Goal: Information Seeking & Learning: Learn about a topic

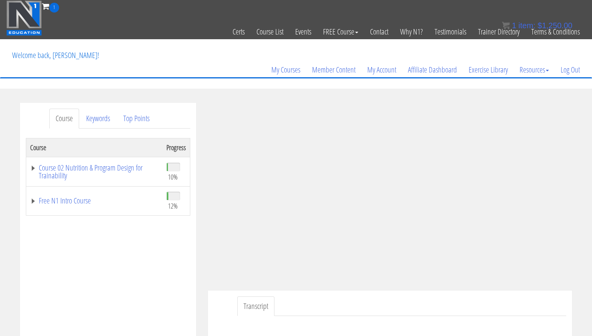
click at [584, 182] on div "Course Keywords Top Points Course Progress Course 02 Nutrition & Program Design…" at bounding box center [296, 324] width 592 height 443
click at [579, 130] on div "Course Keywords Top Points Course Progress Course 02 Nutrition & Program Design…" at bounding box center [296, 324] width 592 height 443
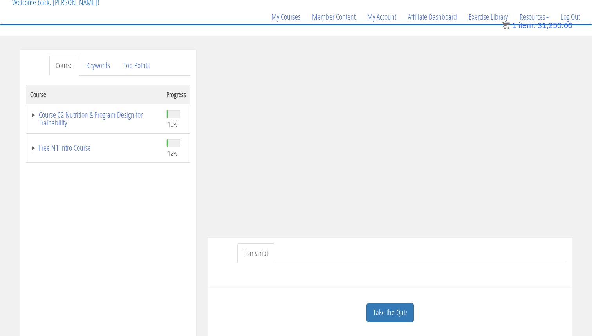
scroll to position [61, 0]
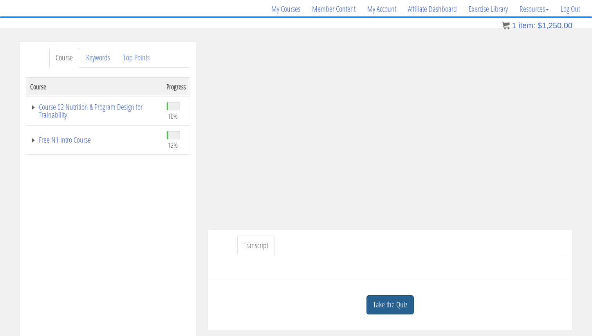
click at [389, 303] on link "Take the Quiz" at bounding box center [390, 304] width 47 height 19
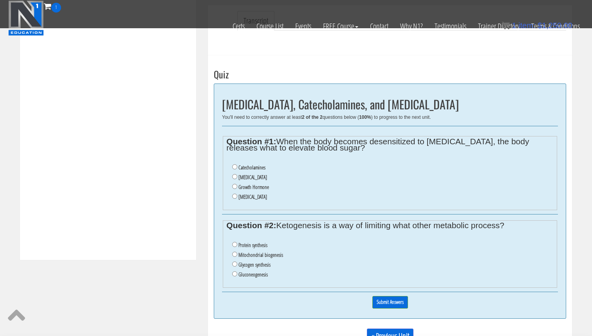
scroll to position [241, 0]
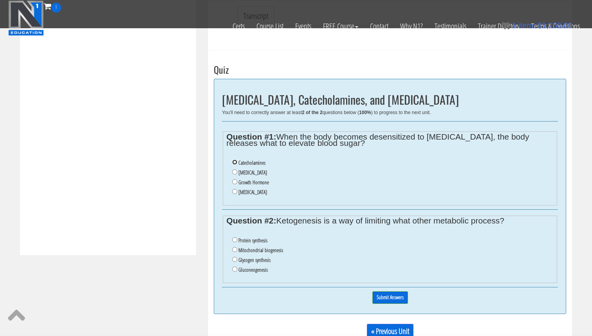
click at [235, 161] on input "Catecholamines" at bounding box center [234, 161] width 5 height 5
radio input "true"
click at [262, 260] on label "Glycogen synthesis" at bounding box center [255, 260] width 32 height 6
click at [237, 260] on input "Glycogen synthesis" at bounding box center [234, 259] width 5 height 5
radio input "true"
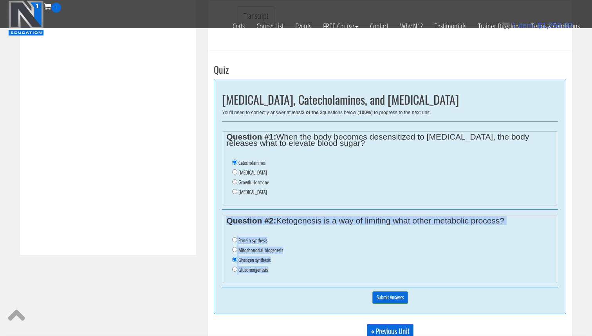
drag, startPoint x: 289, startPoint y: 275, endPoint x: 226, endPoint y: 221, distance: 82.6
click at [226, 221] on fieldset "Question #2: Ketogenesis is a way of limiting what other metabolic process? Pro…" at bounding box center [390, 249] width 335 height 68
copy fieldset "Question #2: Ketogenesis is a way of limiting what other metabolic process? Pro…"
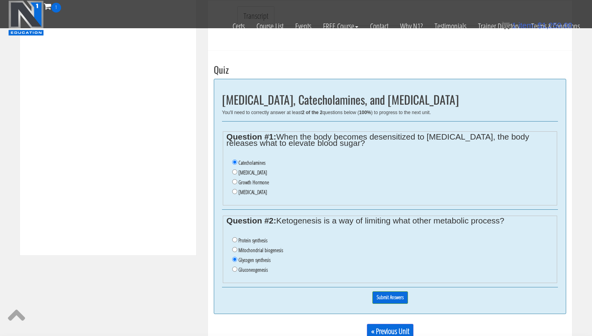
click at [262, 267] on label "Gluconeogenesis" at bounding box center [253, 269] width 29 height 6
click at [237, 267] on input "Gluconeogenesis" at bounding box center [234, 268] width 5 height 5
radio input "true"
click at [397, 296] on input "Submit Answers" at bounding box center [391, 297] width 36 height 12
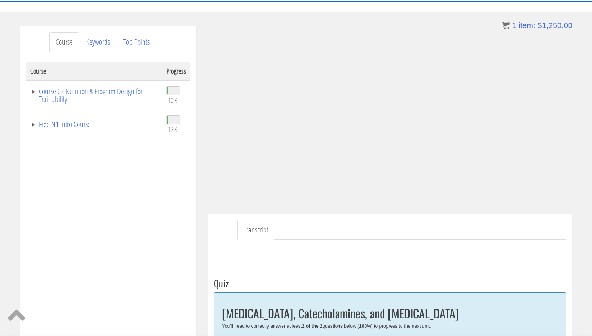
scroll to position [76, 0]
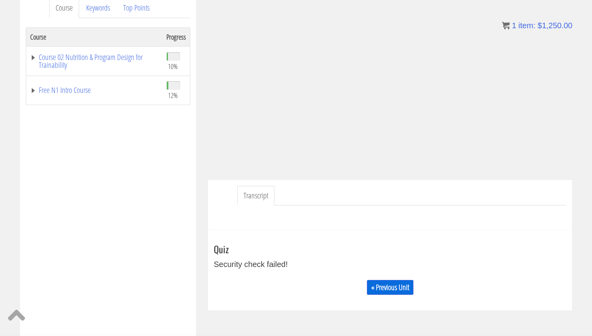
scroll to position [111, 0]
click at [59, 59] on link "Course 02 Nutrition & Program Design for Trainability" at bounding box center [94, 61] width 128 height 16
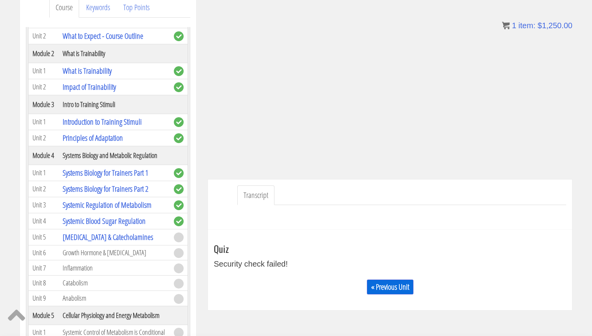
scroll to position [92, 0]
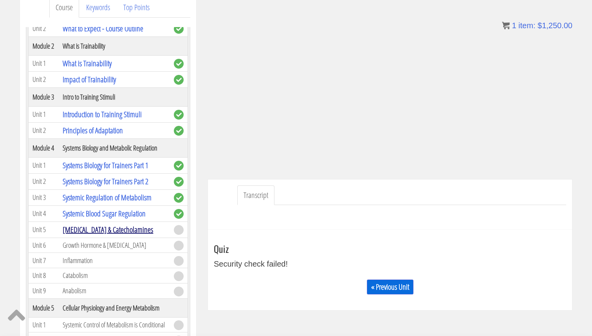
click at [109, 232] on link "Cortisol & Catecholamines" at bounding box center [108, 229] width 90 height 11
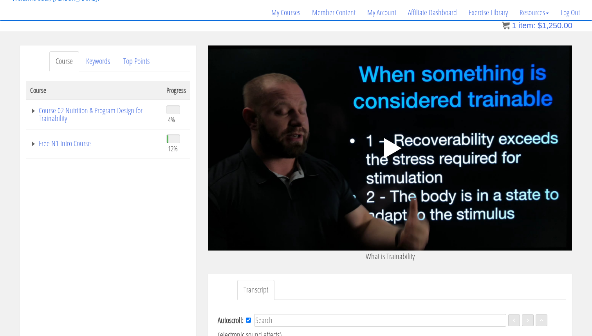
click at [379, 144] on icon ".fp-color-play{opacity:0.65;}.controlbutton{fill:#fff;}" at bounding box center [389, 147] width 49 height 49
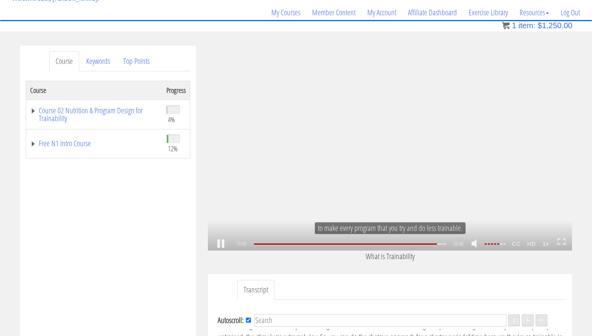
scroll to position [1707, 0]
click at [265, 144] on div ".a{fill:#000;opacity:0.65;}.b{fill:#fff;opacity:1.0;} .fp-color-play{opacity:0.…" at bounding box center [390, 147] width 364 height 205
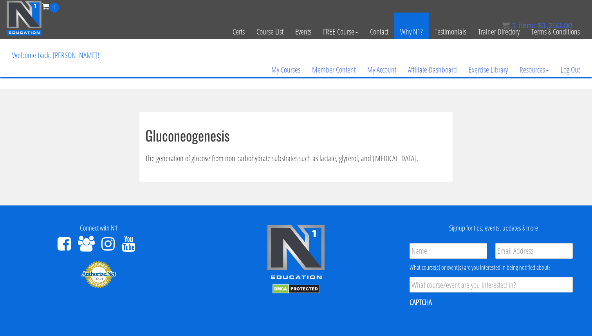
click at [405, 33] on link "Why N1?" at bounding box center [411, 32] width 34 height 38
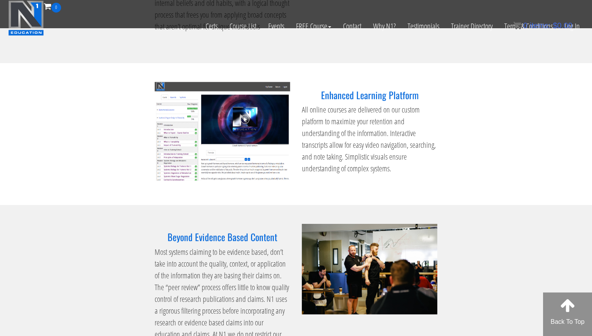
scroll to position [957, 0]
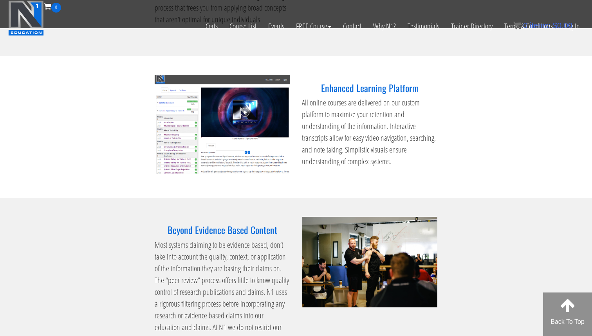
click at [217, 168] on img at bounding box center [223, 124] width 136 height 99
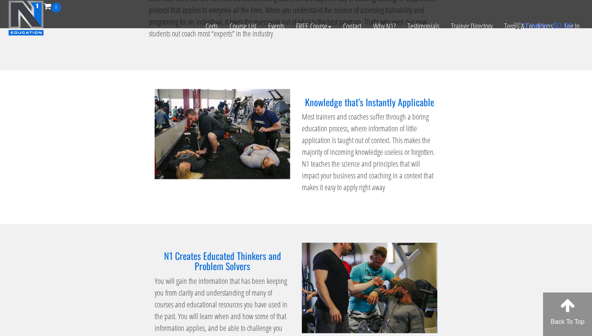
scroll to position [612, 0]
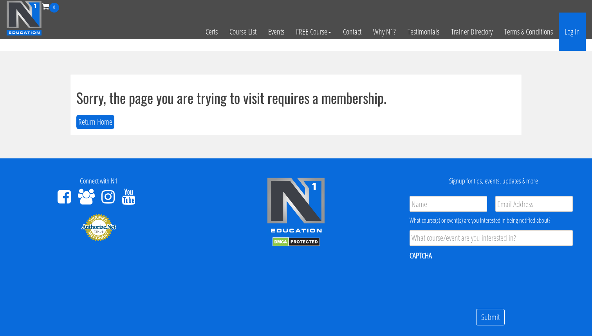
click at [576, 33] on link "Log In" at bounding box center [572, 32] width 27 height 38
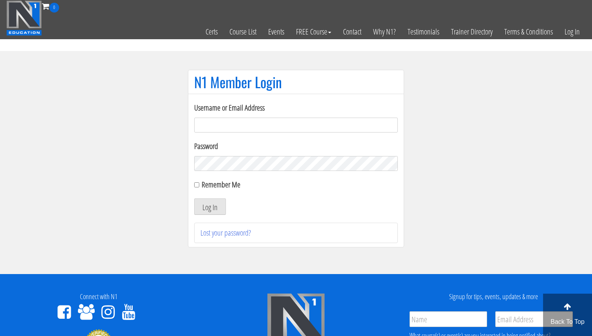
click at [282, 125] on input "Username or Email Address" at bounding box center [296, 125] width 204 height 15
type input "[EMAIL_ADDRESS][DOMAIN_NAME]"
click at [222, 204] on button "Log In" at bounding box center [210, 206] width 32 height 16
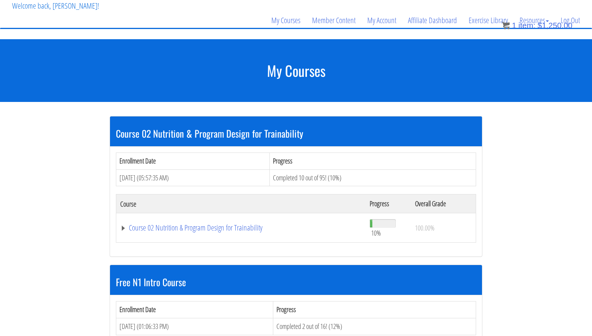
scroll to position [66, 0]
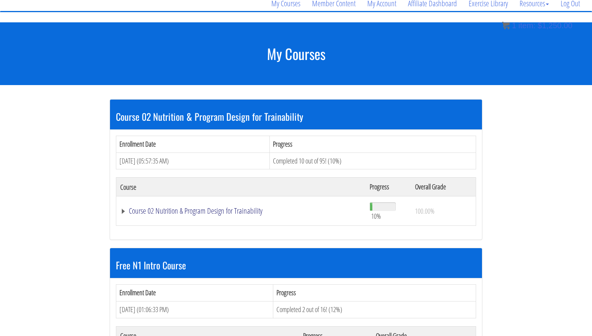
click at [221, 209] on link "Course 02 Nutrition & Program Design for Trainability" at bounding box center [241, 211] width 242 height 8
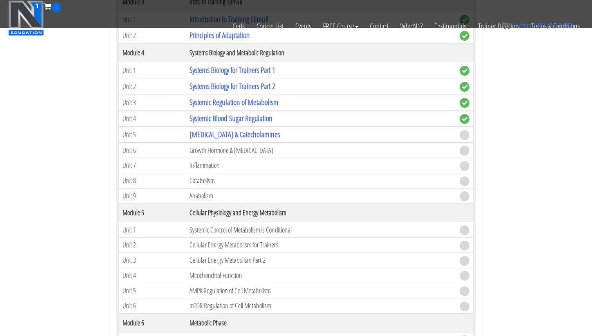
scroll to position [349, 0]
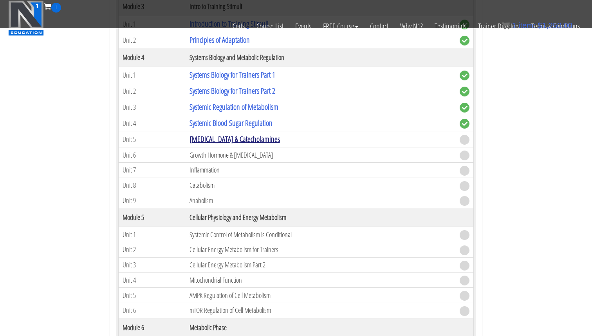
click at [215, 139] on link "[MEDICAL_DATA] & Catecholamines" at bounding box center [235, 139] width 90 height 11
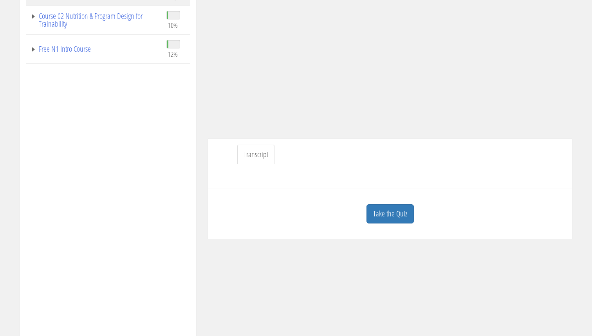
scroll to position [209, 0]
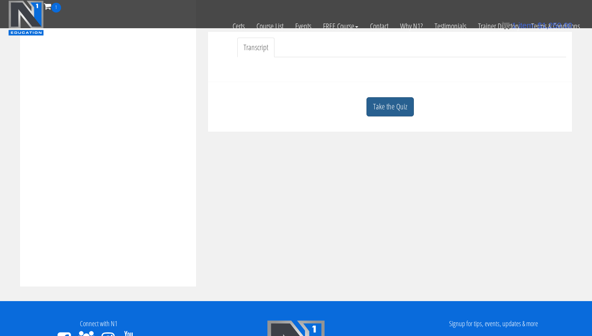
click at [396, 105] on link "Take the Quiz" at bounding box center [390, 106] width 47 height 19
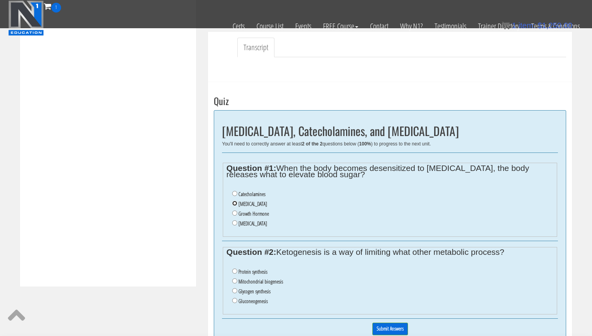
click at [236, 203] on input "[MEDICAL_DATA]" at bounding box center [234, 203] width 5 height 5
radio input "true"
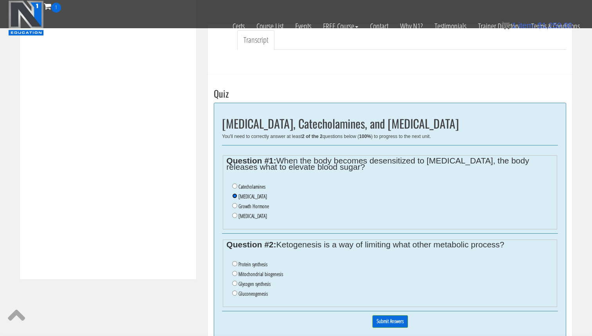
scroll to position [217, 0]
click at [239, 215] on label "[MEDICAL_DATA]" at bounding box center [253, 215] width 29 height 6
click at [237, 215] on input "[MEDICAL_DATA]" at bounding box center [234, 214] width 5 height 5
radio input "true"
click at [238, 184] on li "Catecholamines" at bounding box center [392, 186] width 321 height 10
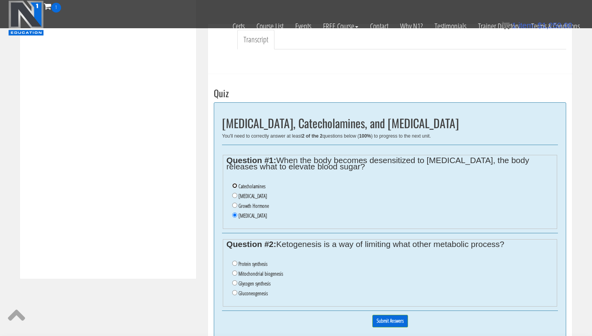
click at [235, 186] on input "Catecholamines" at bounding box center [234, 185] width 5 height 5
radio input "true"
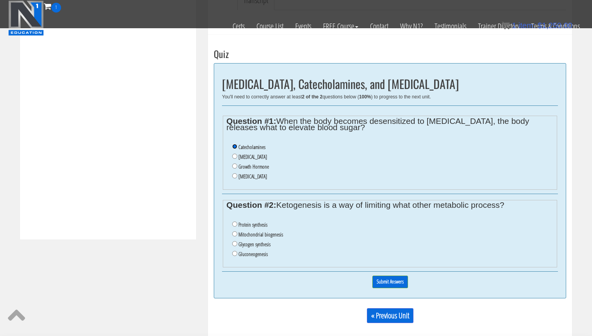
scroll to position [257, 0]
click at [239, 253] on label "Gluconeogenesis" at bounding box center [253, 253] width 29 height 6
click at [237, 253] on input "Gluconeogenesis" at bounding box center [234, 252] width 5 height 5
radio input "true"
click at [391, 281] on input "Submit Answers" at bounding box center [391, 281] width 36 height 12
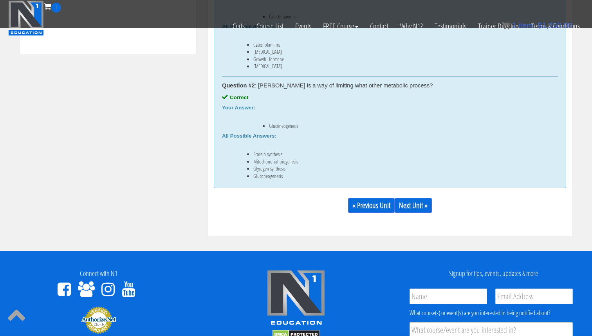
scroll to position [448, 0]
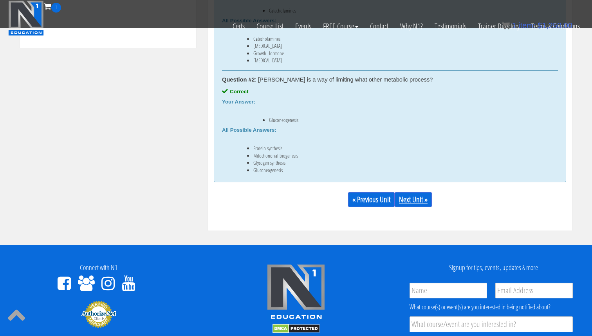
click at [411, 200] on link "Next Unit »" at bounding box center [413, 199] width 37 height 15
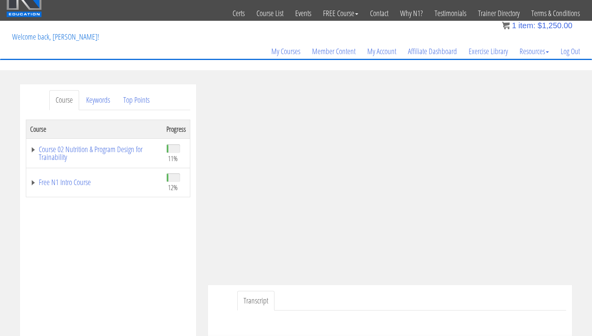
scroll to position [18, 0]
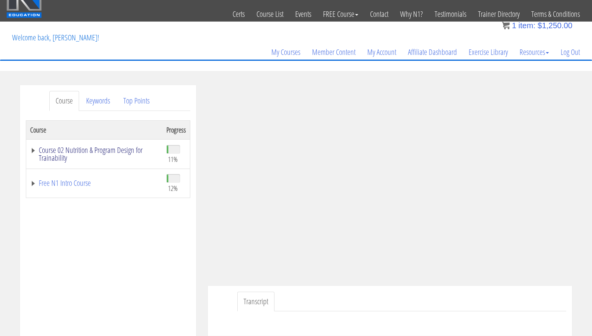
click at [53, 157] on link "Course 02 Nutrition & Program Design for Trainability" at bounding box center [94, 154] width 128 height 16
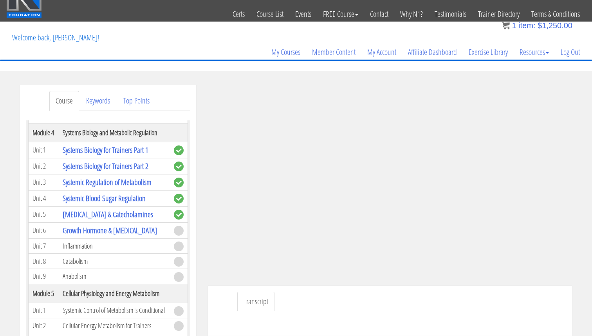
scroll to position [201, 0]
click at [131, 177] on link "Systemic Regulation of Metabolism" at bounding box center [107, 181] width 89 height 11
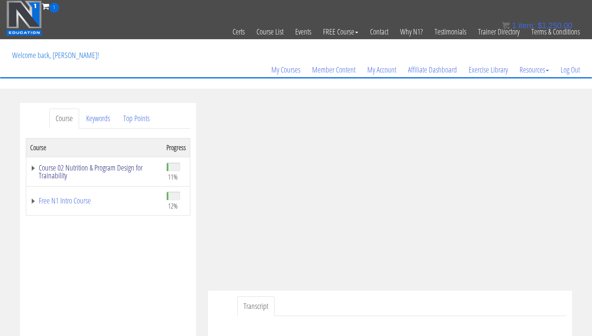
click at [96, 164] on link "Course 02 Nutrition & Program Design for Trainability" at bounding box center [94, 172] width 128 height 16
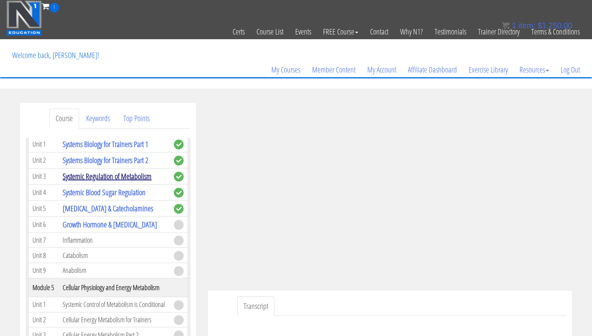
scroll to position [215, 0]
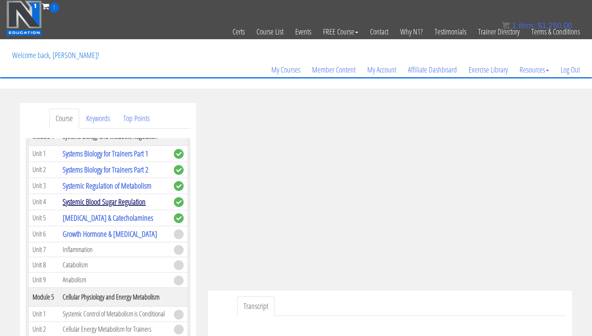
click at [127, 204] on link "Systemic Blood Sugar Regulation" at bounding box center [104, 201] width 83 height 11
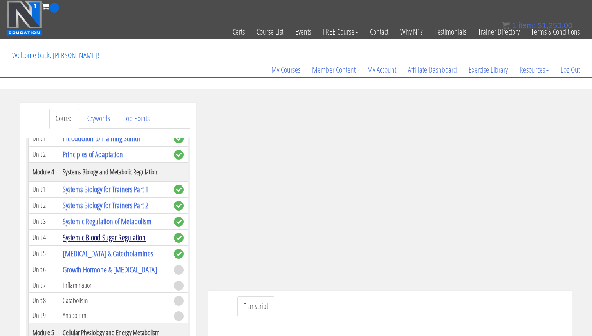
scroll to position [180, 0]
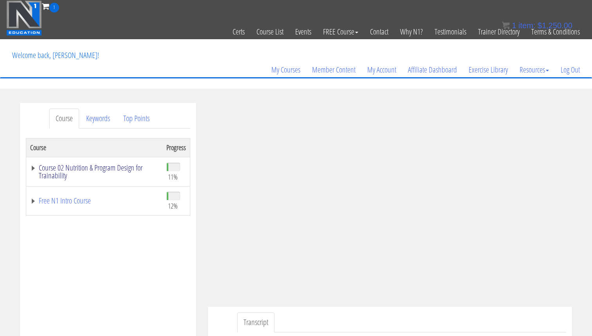
click at [74, 165] on link "Course 02 Nutrition & Program Design for Trainability" at bounding box center [94, 172] width 128 height 16
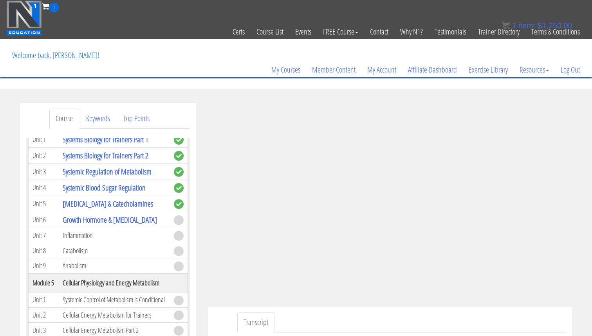
scroll to position [230, 0]
click at [106, 219] on link "Growth Hormone & [MEDICAL_DATA]" at bounding box center [110, 218] width 94 height 11
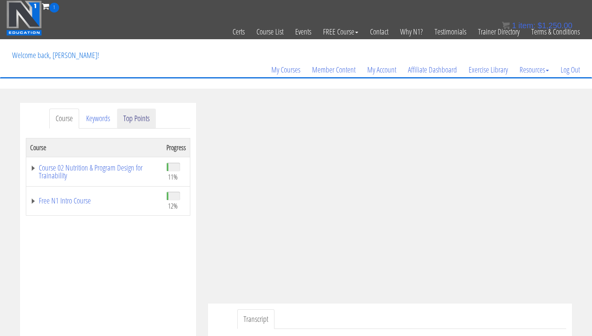
click at [135, 118] on link "Top Points" at bounding box center [136, 118] width 39 height 20
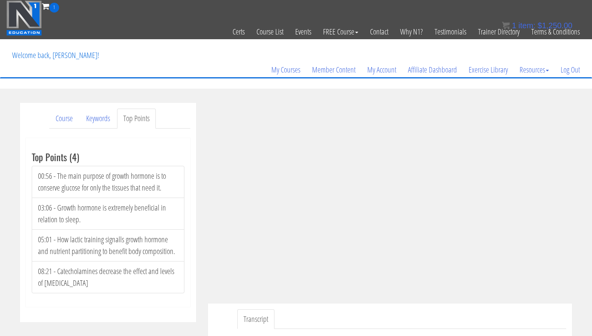
drag, startPoint x: 111, startPoint y: 285, endPoint x: 35, endPoint y: 176, distance: 133.0
click at [35, 176] on ul "00:56 - The main purpose of growth hormone is to conserve glucose for only the …" at bounding box center [108, 229] width 153 height 127
copy ul "00:56 - The main purpose of growth hormone is to conserve glucose for only the …"
click at [62, 118] on link "Course" at bounding box center [64, 118] width 30 height 20
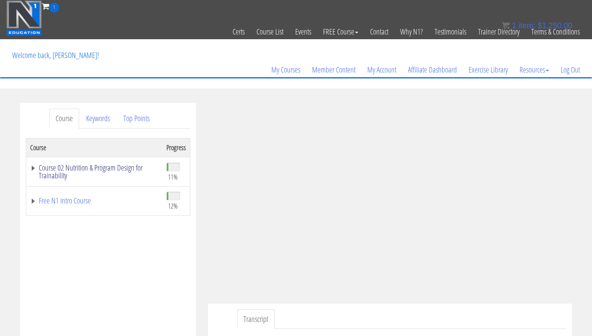
click at [76, 167] on link "Course 02 Nutrition & Program Design for Trainability" at bounding box center [94, 172] width 128 height 16
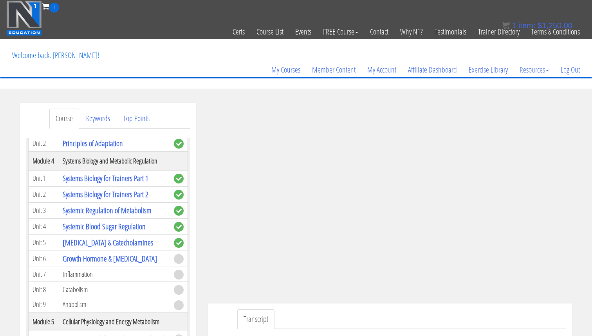
scroll to position [188, 0]
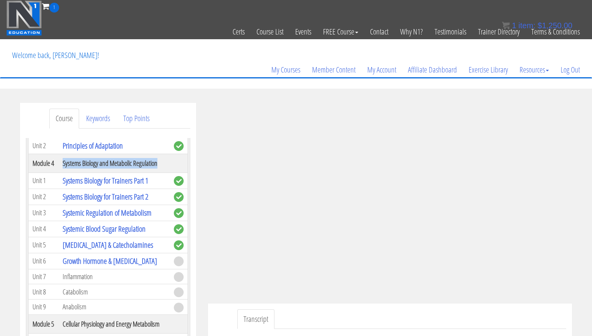
drag, startPoint x: 167, startPoint y: 160, endPoint x: 58, endPoint y: 160, distance: 109.7
click at [58, 160] on tr "Module 4 Systems Biology and Metabolic Regulation" at bounding box center [108, 163] width 159 height 19
copy tr "Systems Biology and Metabolic Regulation"
copy link "Growth Hormone & [MEDICAL_DATA]"
drag, startPoint x: 166, startPoint y: 263, endPoint x: 63, endPoint y: 260, distance: 103.8
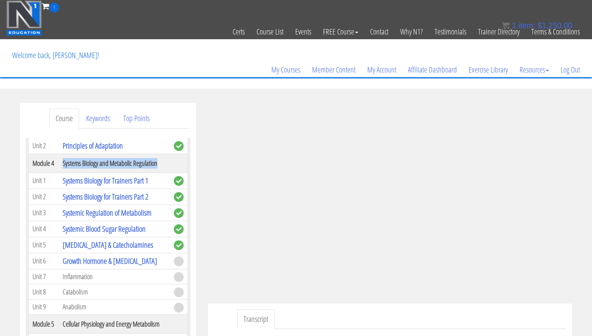
click at [63, 260] on td "Growth Hormone & [MEDICAL_DATA]" at bounding box center [114, 261] width 111 height 16
click at [200, 256] on div "Course Keywords Top Points Course Progress Course 02 Nutrition & Program Design…" at bounding box center [108, 324] width 188 height 442
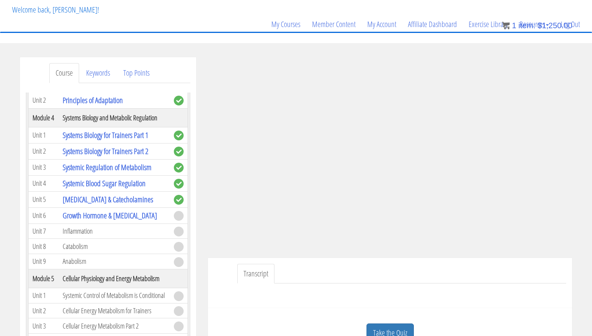
scroll to position [50, 0]
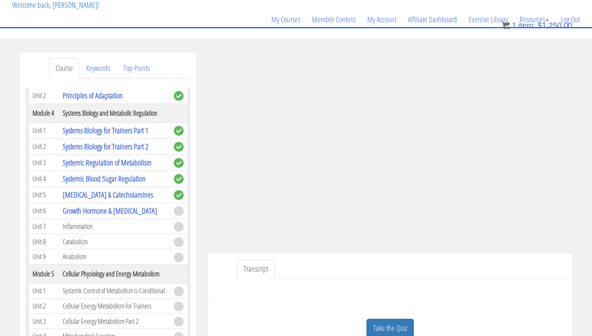
click at [585, 148] on div "Course Keywords Top Points Course Progress Course 02 Nutrition & Program Design…" at bounding box center [296, 273] width 592 height 443
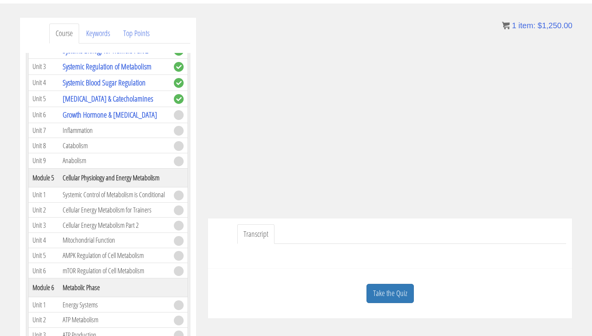
scroll to position [84, 0]
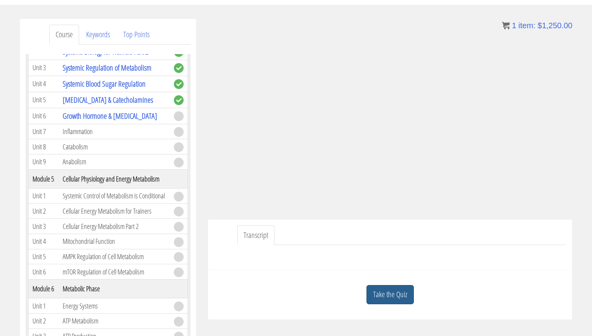
click at [401, 301] on link "Take the Quiz" at bounding box center [390, 294] width 47 height 19
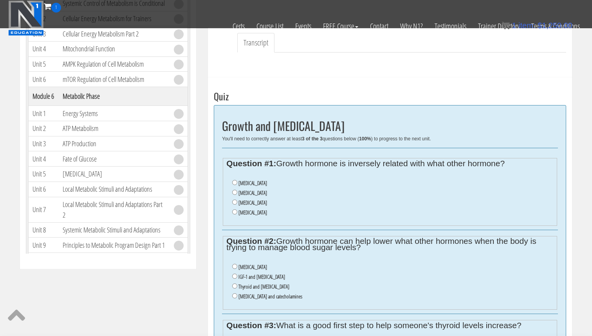
scroll to position [253, 0]
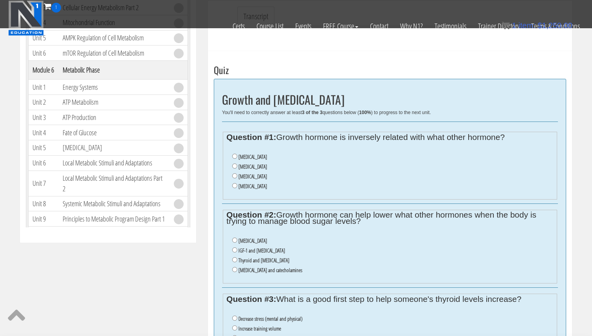
click at [251, 175] on label "Testosterone" at bounding box center [253, 176] width 29 height 6
click at [237, 175] on input "Testosterone" at bounding box center [234, 175] width 5 height 5
radio input "true"
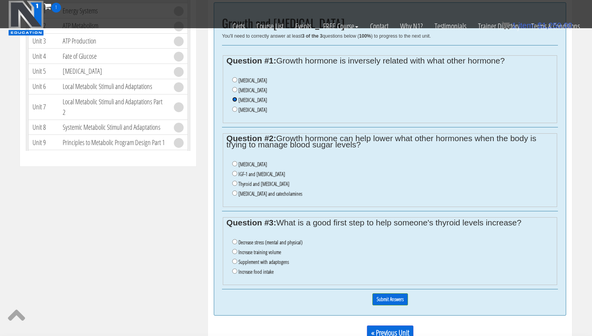
scroll to position [330, 0]
click at [256, 193] on label "Cortisol and catecholamines" at bounding box center [271, 193] width 64 height 6
click at [237, 193] on input "Cortisol and catecholamines" at bounding box center [234, 192] width 5 height 5
radio input "true"
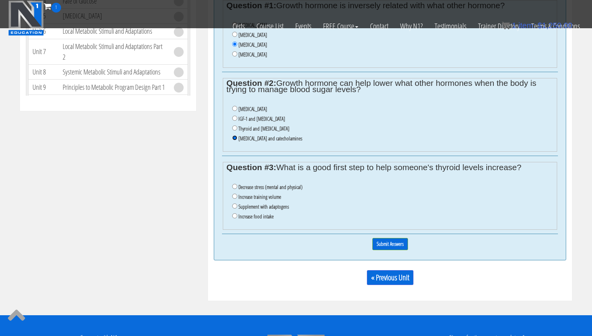
scroll to position [385, 0]
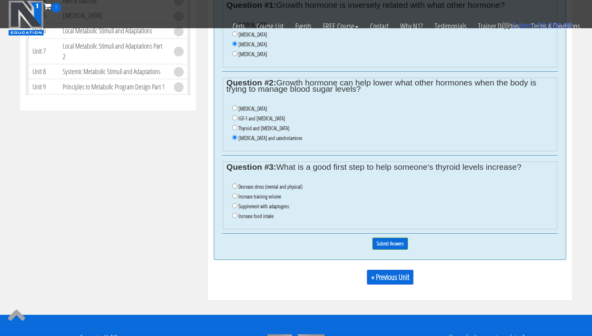
click at [278, 187] on label "Decrease stress (mental and physical)" at bounding box center [271, 186] width 64 height 6
click at [237, 187] on input "Decrease stress (mental and physical)" at bounding box center [234, 185] width 5 height 5
radio input "true"
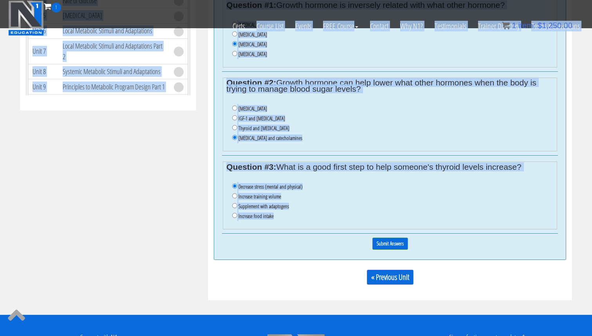
drag, startPoint x: 279, startPoint y: 219, endPoint x: 237, endPoint y: 47, distance: 177.5
click at [236, 42] on div "Growth and Thyroid Hormone You'll need to correctly answer at least 3 of the 3 …" at bounding box center [390, 103] width 353 height 313
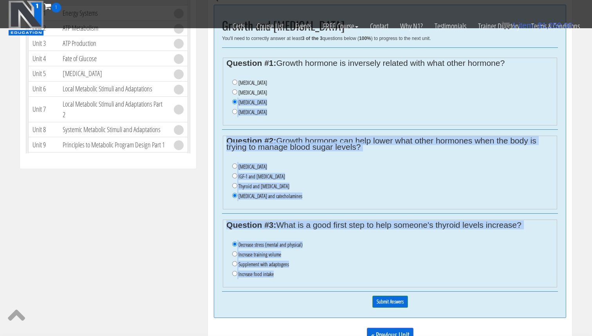
scroll to position [325, 0]
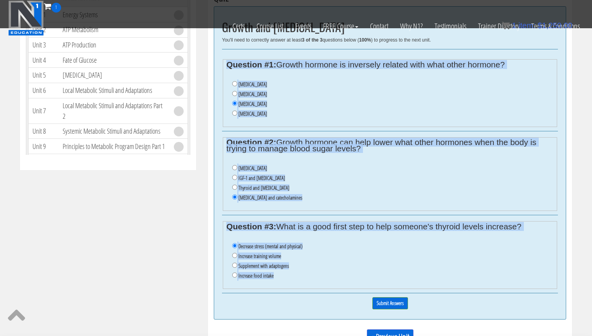
drag, startPoint x: 227, startPoint y: 59, endPoint x: 309, endPoint y: 281, distance: 236.6
click at [309, 281] on div "Growth and Thyroid Hormone You'll need to correctly answer at least 3 of the 3 …" at bounding box center [390, 162] width 353 height 313
copy div "Question #1: Growth hormone is inversely related with what other hormone? Corti…"
click at [236, 92] on input "Insulin" at bounding box center [234, 93] width 5 height 5
radio input "true"
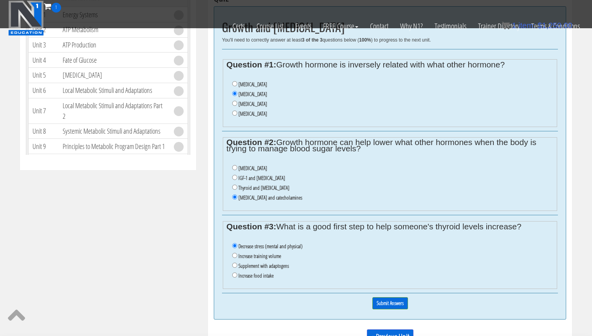
click at [272, 103] on li "Testosterone" at bounding box center [392, 104] width 321 height 10
click at [262, 188] on label "Thyroid and insulin" at bounding box center [264, 187] width 51 height 6
click at [237, 188] on input "Thyroid and insulin" at bounding box center [234, 186] width 5 height 5
radio input "true"
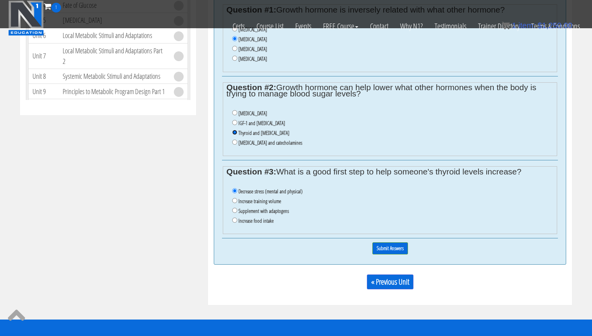
scroll to position [395, 0]
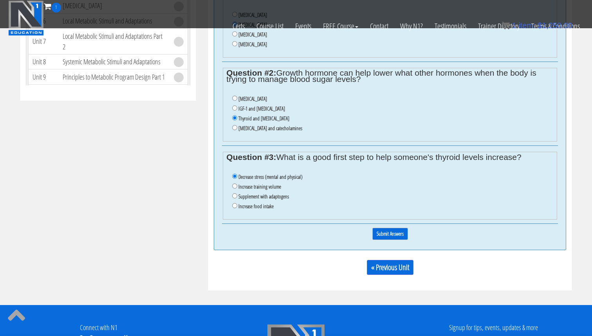
click at [401, 232] on input "Submit Answers" at bounding box center [391, 234] width 36 height 12
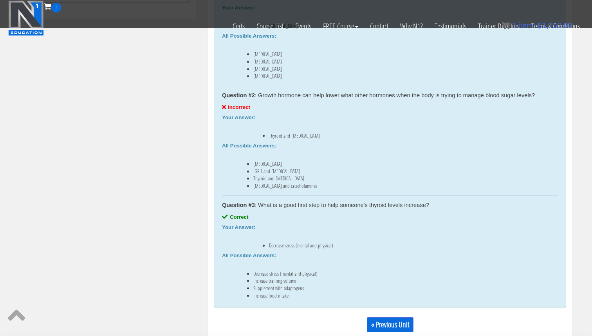
scroll to position [481, 0]
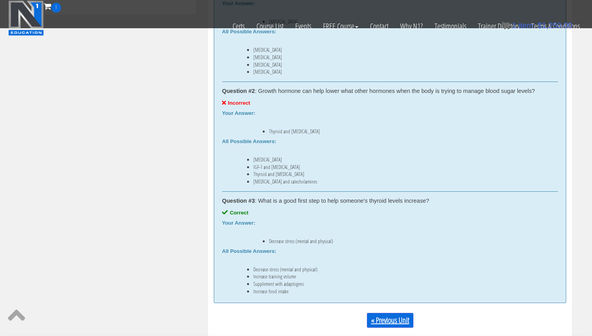
click at [387, 318] on link "« Previous Unit" at bounding box center [390, 320] width 47 height 15
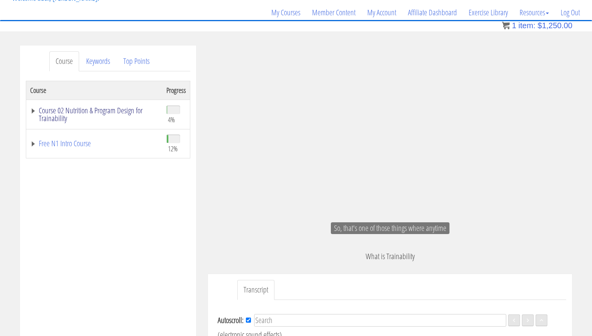
scroll to position [1707, 0]
click at [98, 108] on link "Course 02 Nutrition & Program Design for Trainability" at bounding box center [94, 115] width 128 height 16
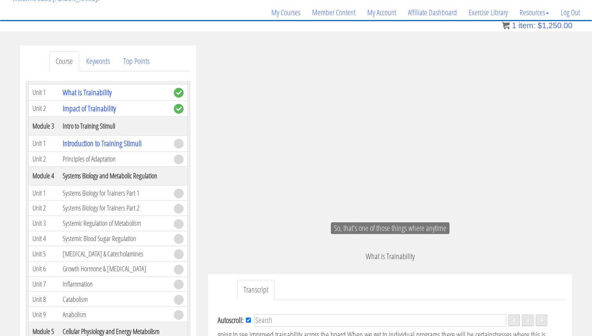
scroll to position [111, 0]
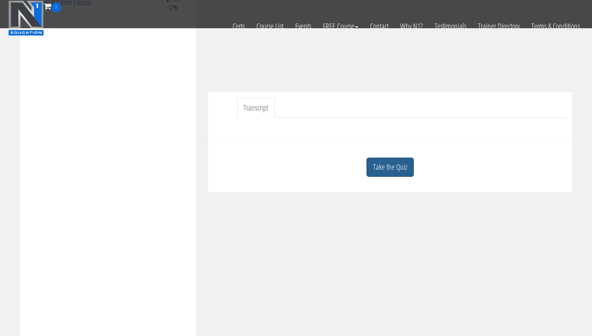
scroll to position [137, 0]
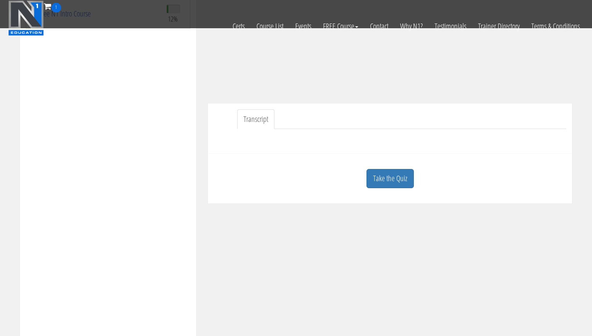
click at [388, 195] on div "Take the Quiz" at bounding box center [390, 178] width 353 height 38
click at [381, 183] on link "Take the Quiz" at bounding box center [390, 178] width 47 height 19
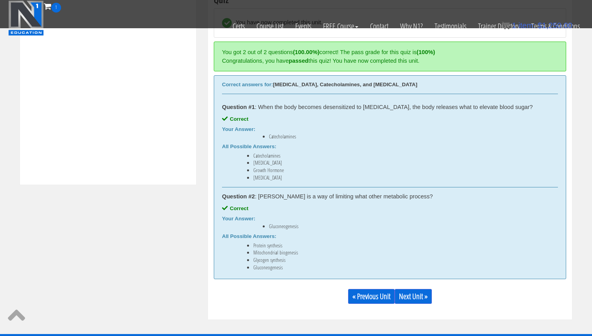
scroll to position [326, 0]
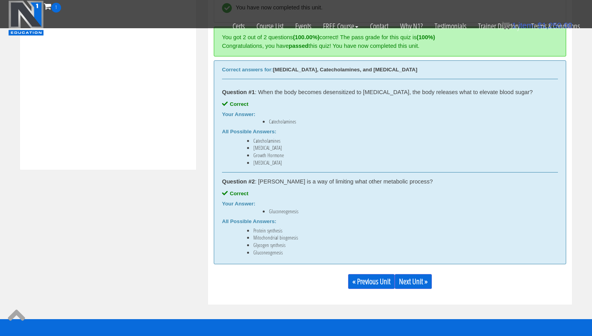
click at [425, 290] on div "« Previous Unit Next Unit »" at bounding box center [390, 281] width 353 height 27
click at [421, 280] on link "Next Unit »" at bounding box center [413, 281] width 37 height 15
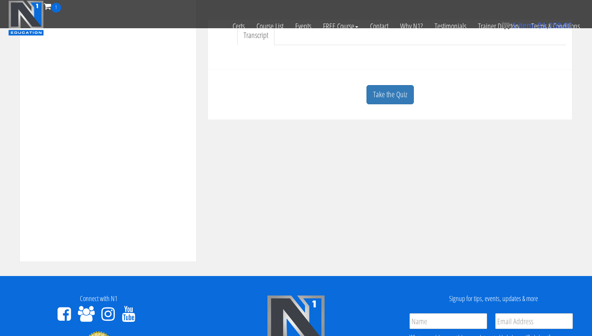
scroll to position [275, 0]
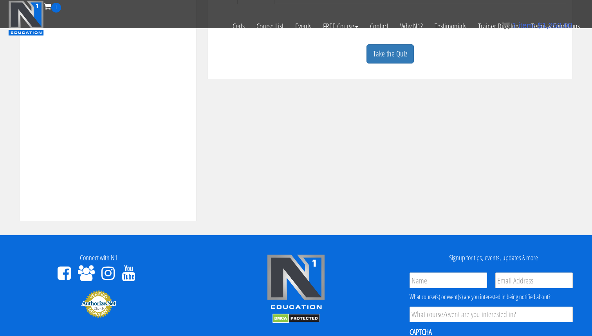
click at [366, 59] on div "Take the Quiz" at bounding box center [390, 54] width 353 height 38
click at [376, 60] on link "Take the Quiz" at bounding box center [390, 53] width 47 height 19
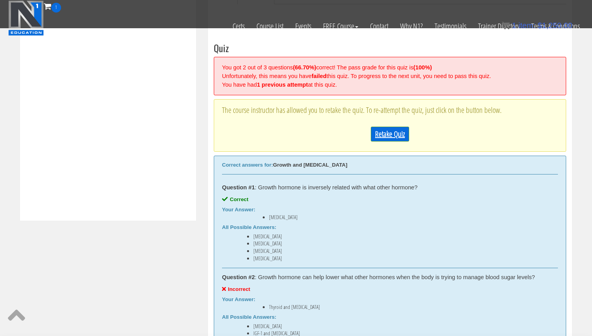
click at [380, 130] on link "Retake Quiz" at bounding box center [390, 134] width 38 height 15
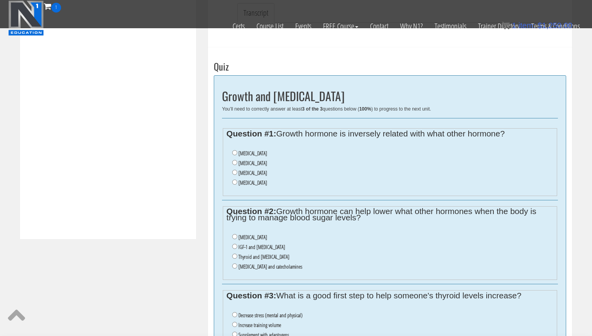
scroll to position [251, 0]
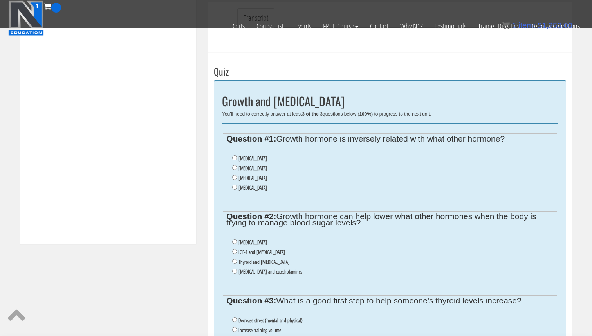
click at [231, 169] on ul "Cortisol Insulin Testosterone Estrogen" at bounding box center [389, 173] width 327 height 47
click at [235, 169] on input "Insulin" at bounding box center [234, 167] width 5 height 5
radio input "true"
click at [234, 271] on input "Cortisol and catecholamines" at bounding box center [234, 270] width 5 height 5
radio input "true"
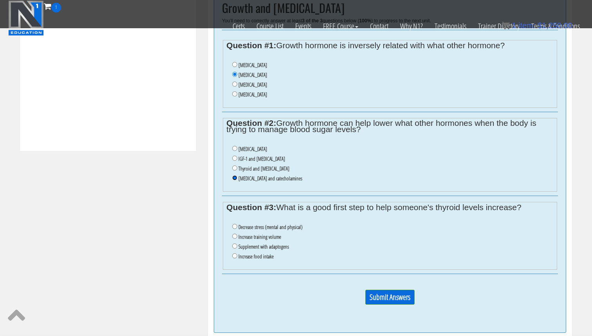
scroll to position [355, 0]
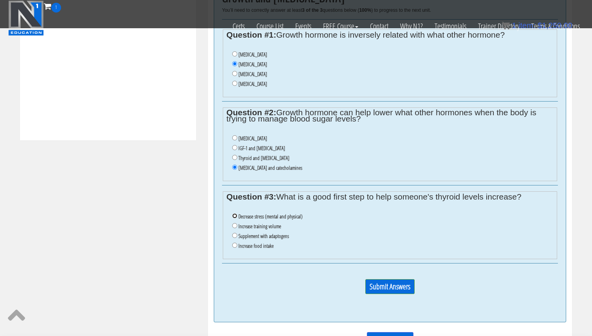
click at [233, 217] on input "Decrease stress (mental and physical)" at bounding box center [234, 215] width 5 height 5
radio input "true"
click at [378, 281] on input "Submit Answers" at bounding box center [389, 286] width 49 height 15
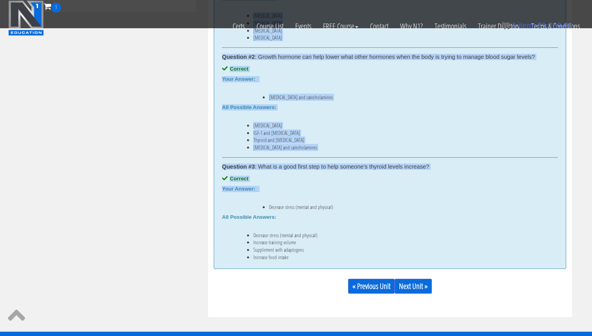
scroll to position [503, 0]
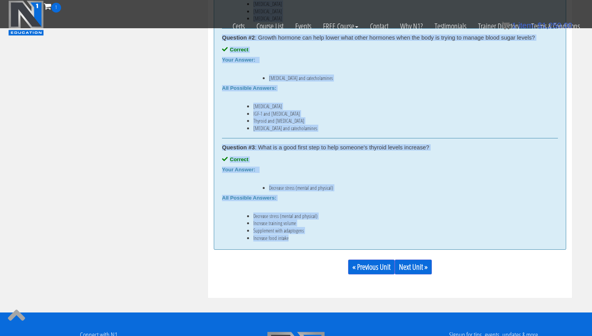
drag, startPoint x: 261, startPoint y: 119, endPoint x: 328, endPoint y: 256, distance: 152.6
click at [328, 256] on div "You have now completed this unit. You got 3 out of 3 questions (100.00%) correc…" at bounding box center [390, 54] width 353 height 451
copy div "Growth hormone is inversely related with what other hormone? Correct Your Answe…"
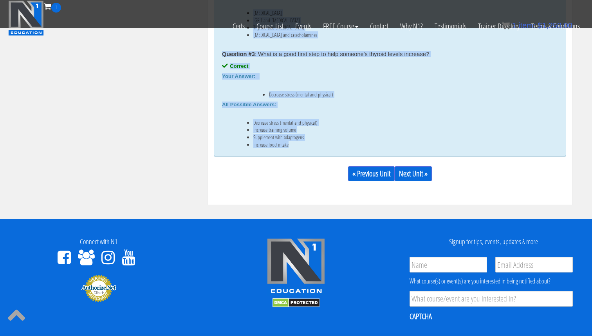
scroll to position [574, 0]
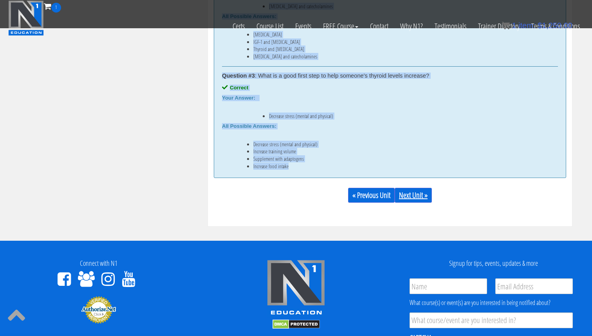
click at [423, 197] on link "Next Unit »" at bounding box center [413, 195] width 37 height 15
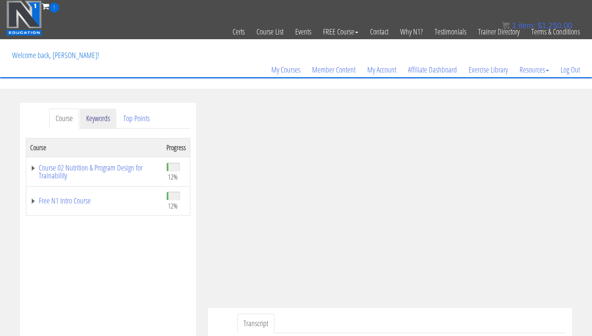
click at [90, 122] on link "Keywords" at bounding box center [98, 118] width 36 height 20
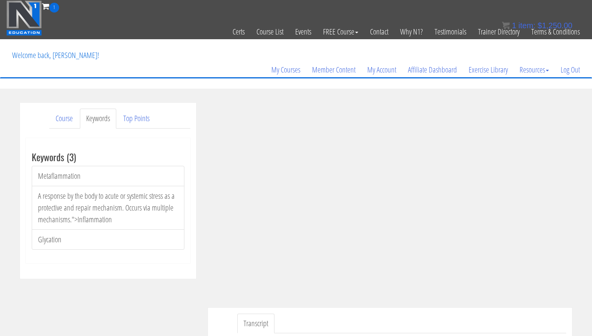
click at [150, 282] on div "Course Keywords Top Points Course Progress Course 02 Nutrition & Program Design…" at bounding box center [296, 255] width 564 height 305
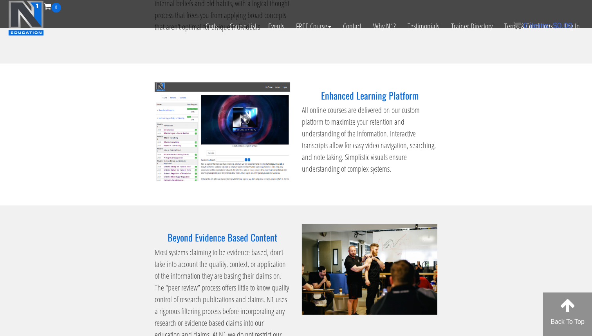
scroll to position [935, 0]
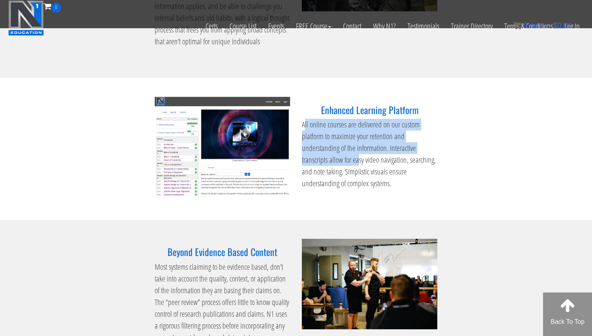
drag, startPoint x: 304, startPoint y: 124, endPoint x: 359, endPoint y: 156, distance: 63.4
click at [359, 156] on p "All online courses are delivered on our custom platform to maximize your retent…" at bounding box center [370, 154] width 136 height 71
